Goal: Transaction & Acquisition: Purchase product/service

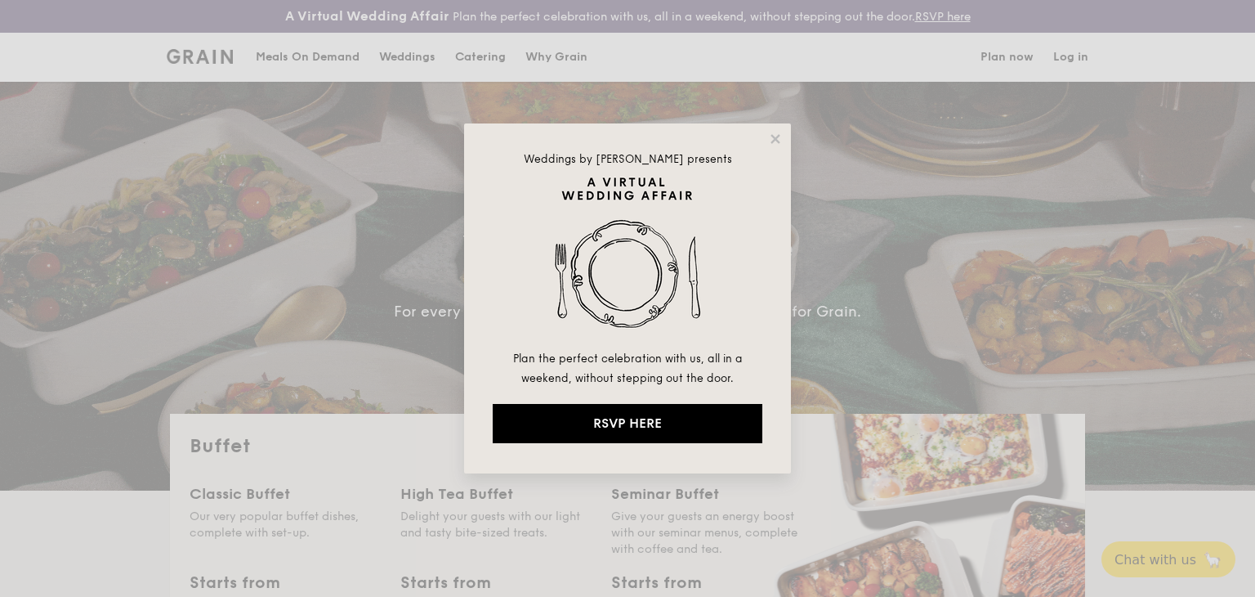
select select
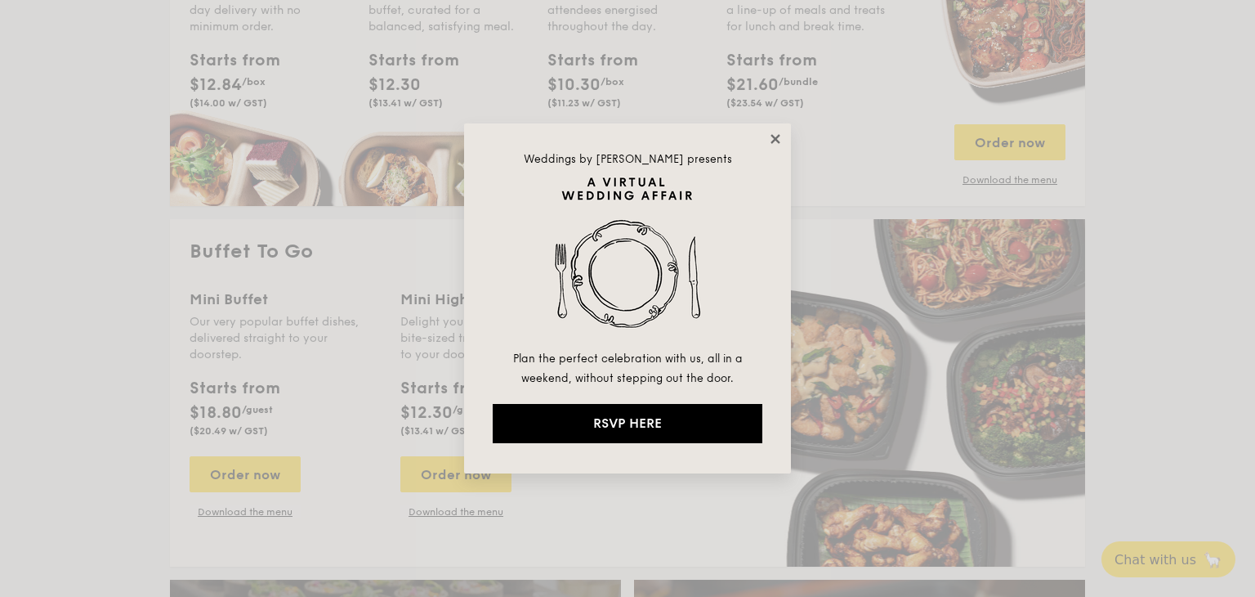
click at [771, 141] on icon at bounding box center [775, 138] width 9 height 9
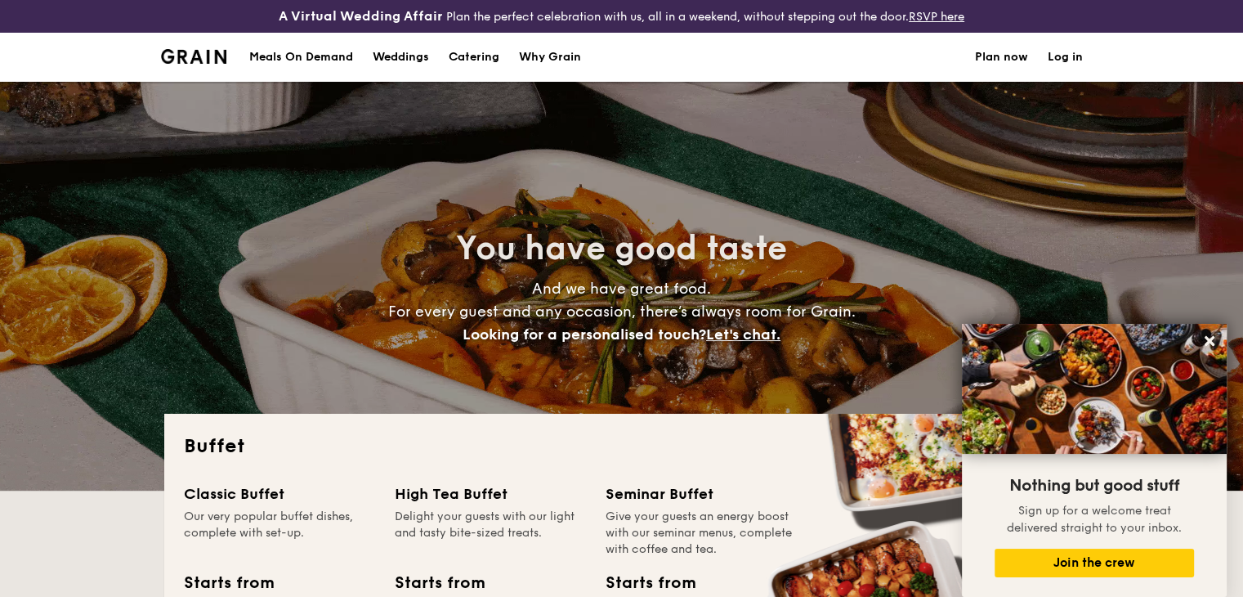
click at [338, 59] on div "Meals On Demand" at bounding box center [301, 57] width 104 height 49
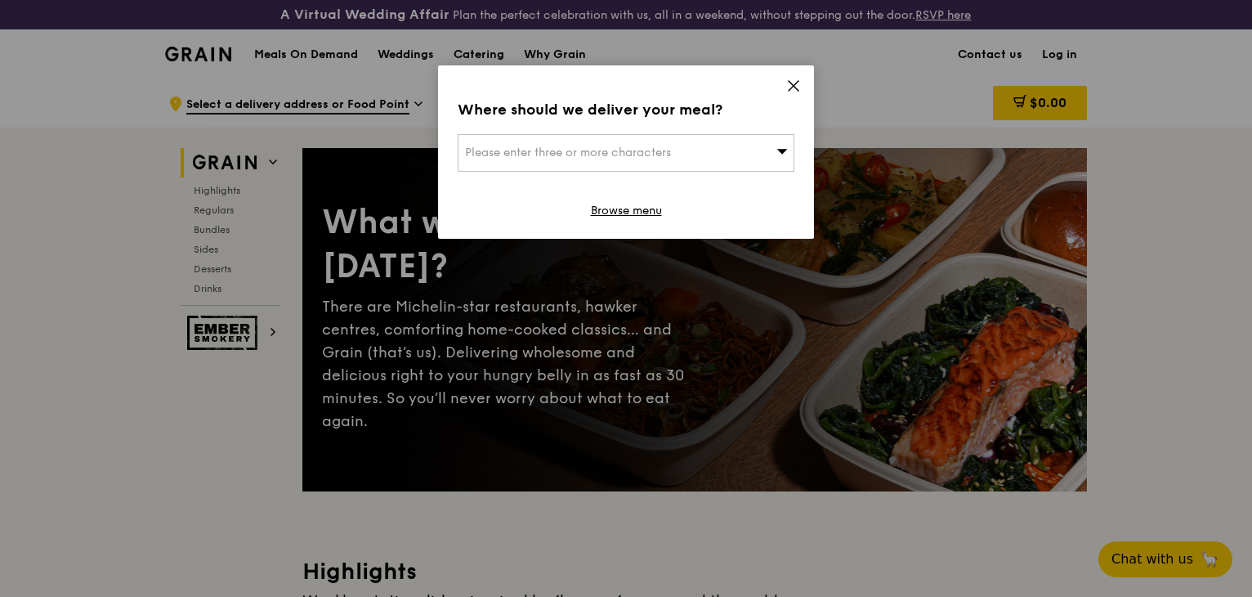
click at [792, 86] on icon at bounding box center [794, 86] width 10 height 10
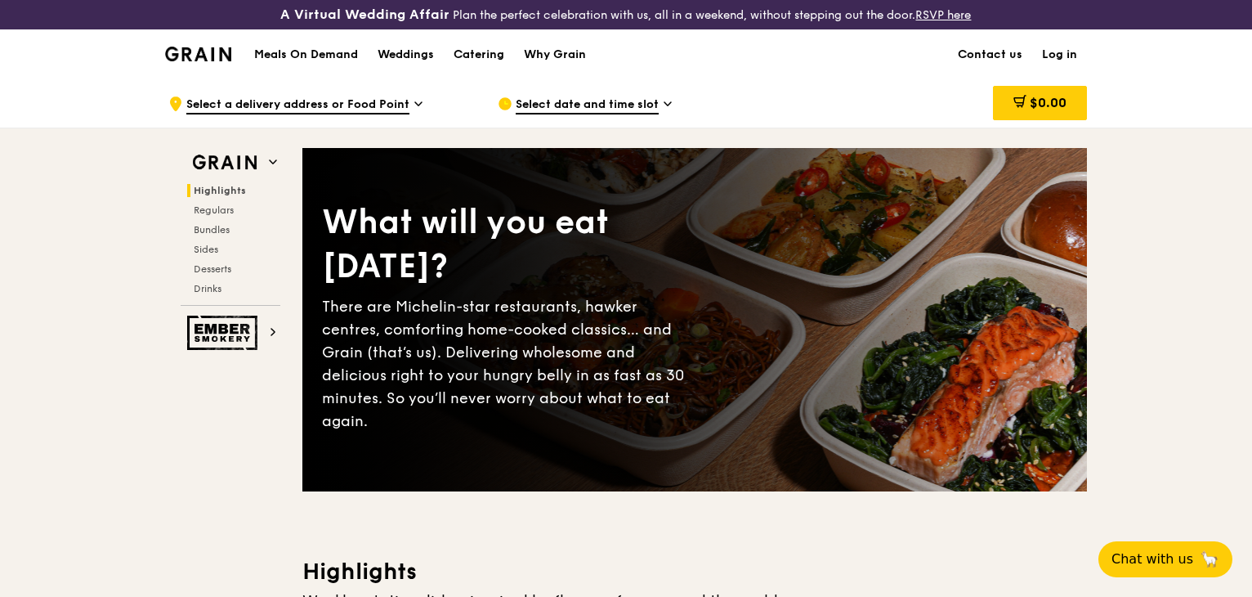
click at [194, 56] on img at bounding box center [198, 54] width 66 height 15
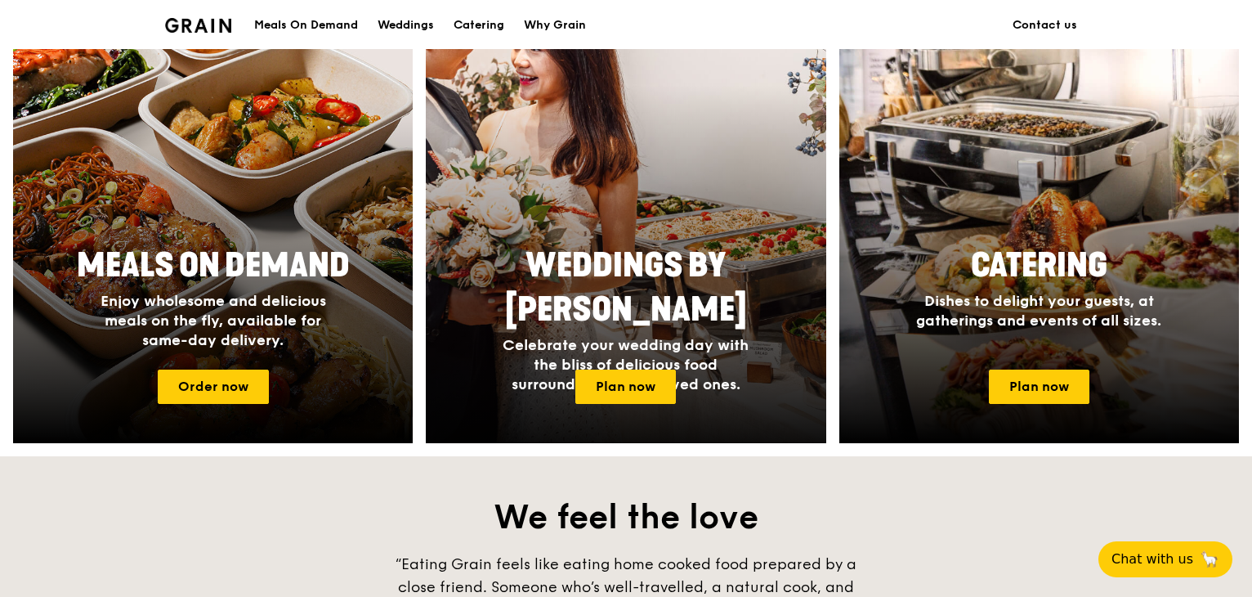
scroll to position [817, 0]
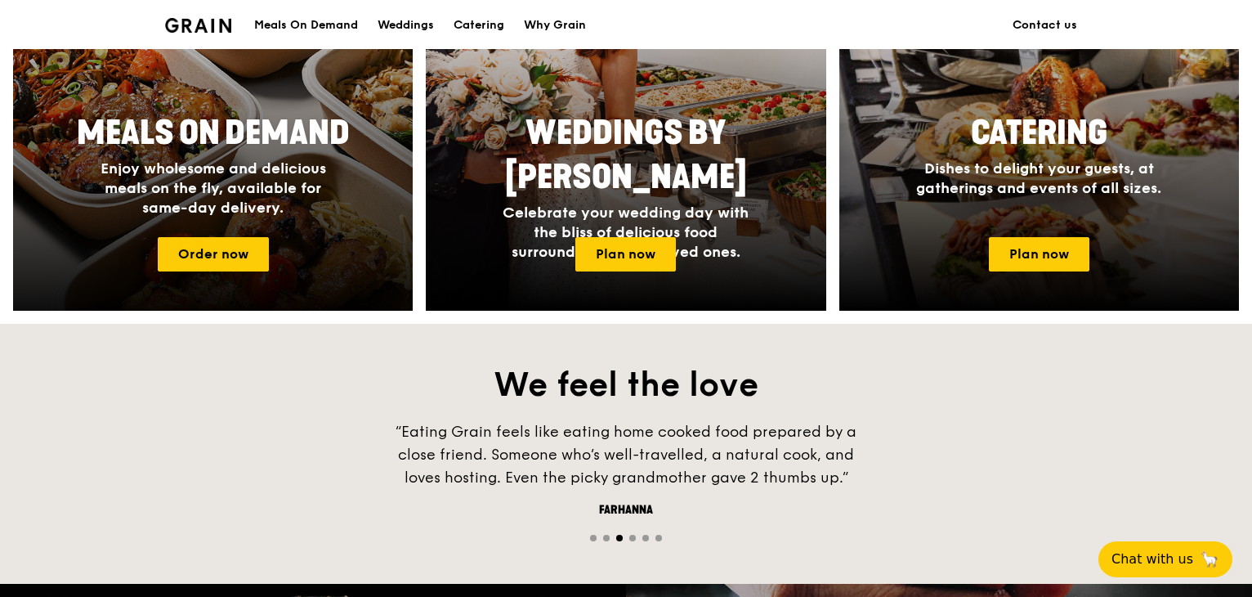
click at [250, 136] on span "Meals On Demand" at bounding box center [213, 133] width 273 height 39
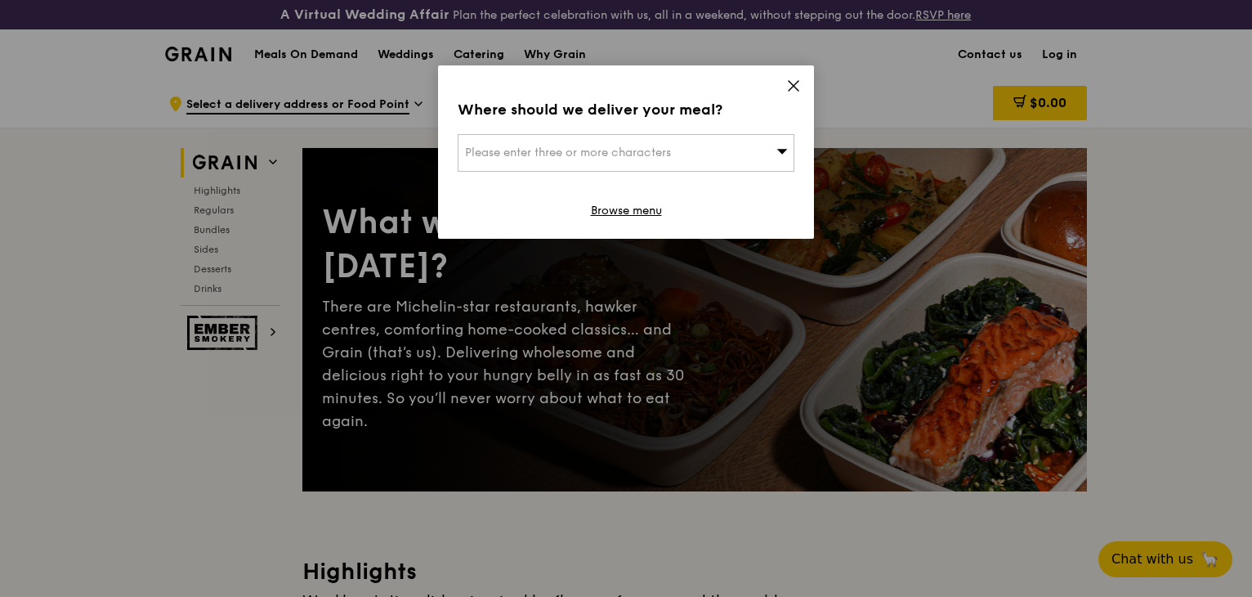
click at [631, 158] on span "Please enter three or more characters" at bounding box center [568, 152] width 206 height 14
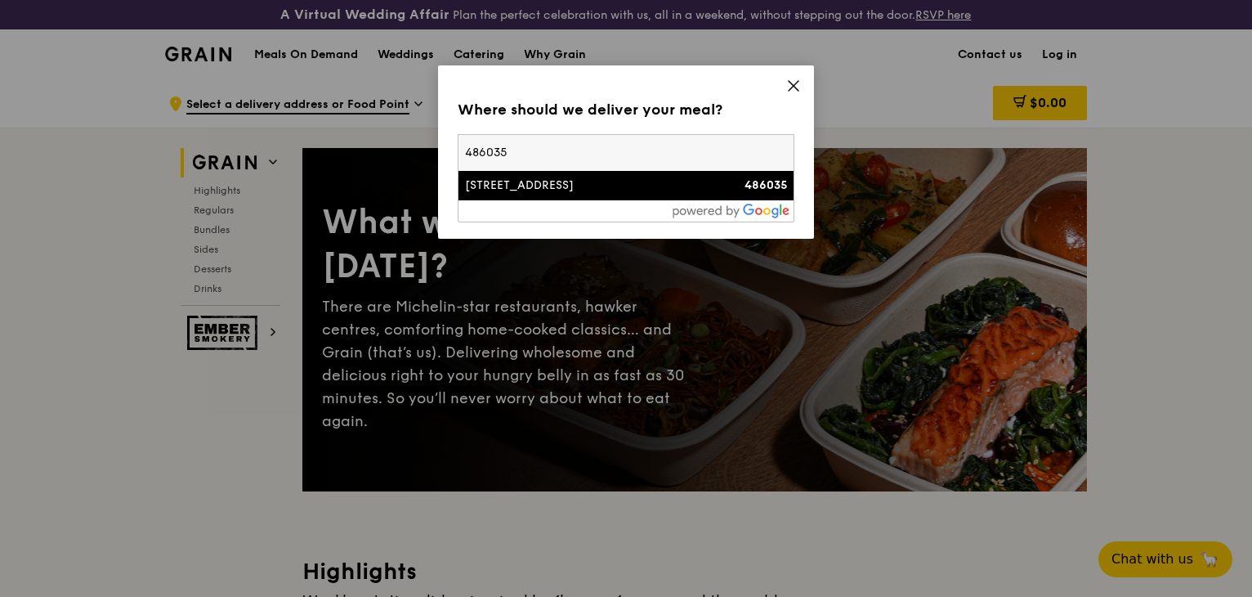
type input "486035"
click at [645, 184] on div "[STREET_ADDRESS]" at bounding box center [586, 185] width 242 height 16
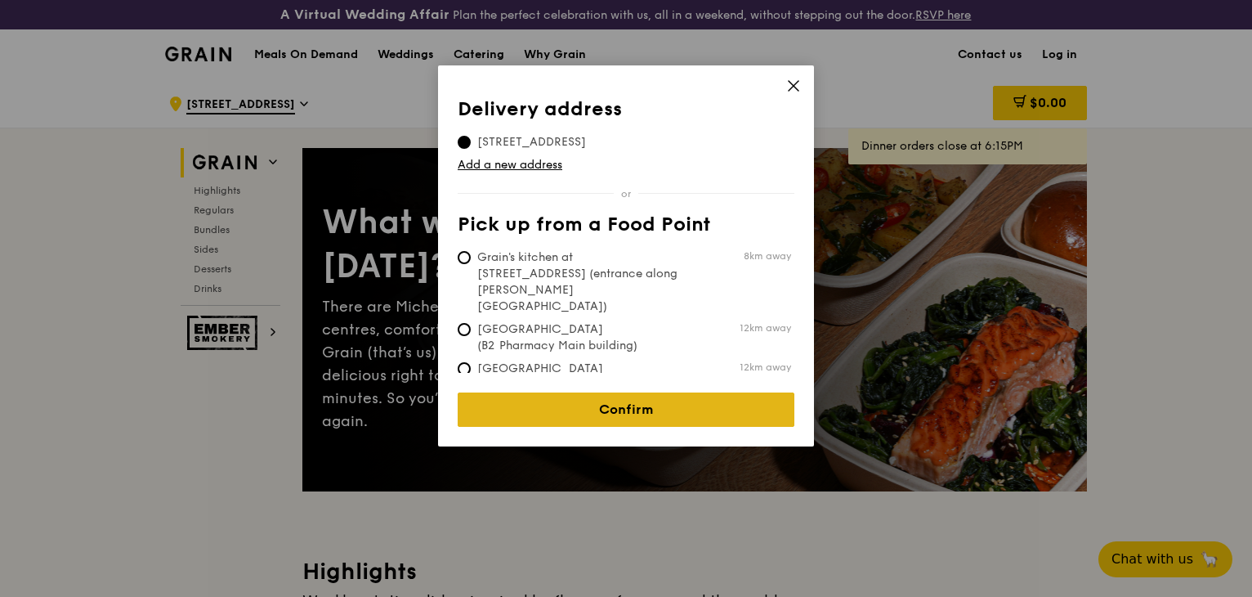
click at [630, 393] on link "Confirm" at bounding box center [626, 409] width 337 height 34
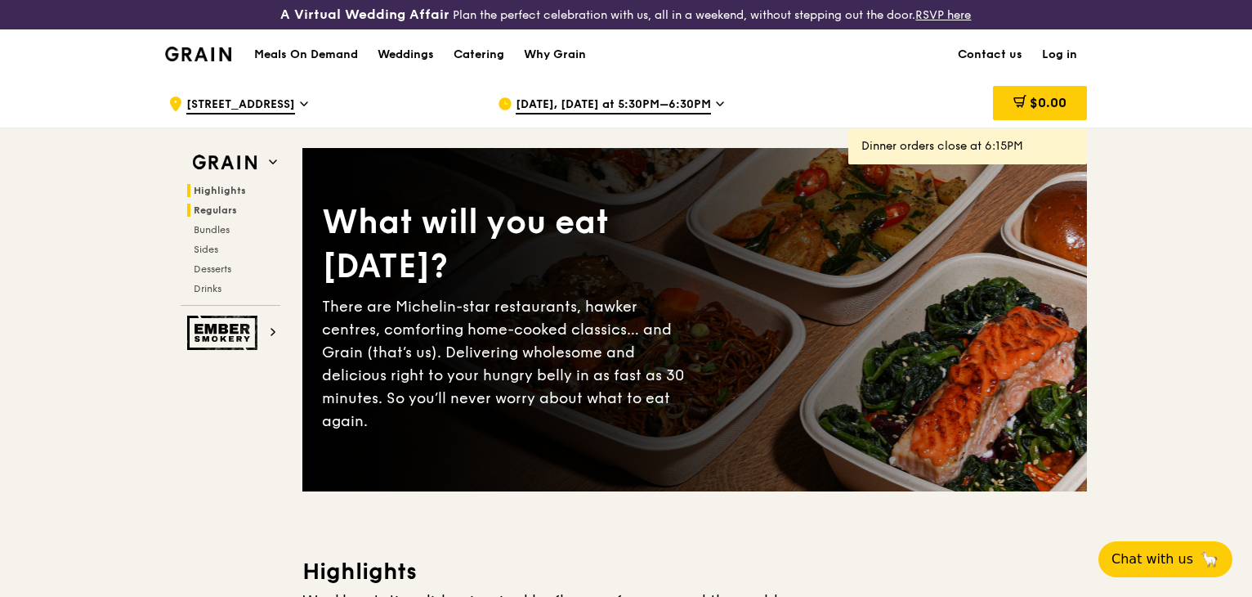
click at [215, 204] on span "Regulars" at bounding box center [215, 209] width 43 height 11
click at [199, 58] on img at bounding box center [198, 54] width 66 height 15
